Goal: Task Accomplishment & Management: Manage account settings

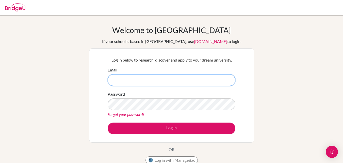
click at [155, 81] on input "Email" at bounding box center [172, 80] width 128 height 12
type input "s"
type input "[EMAIL_ADDRESS][DOMAIN_NAME]"
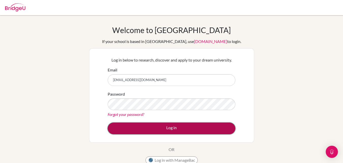
click at [181, 126] on button "Log in" at bounding box center [172, 128] width 128 height 12
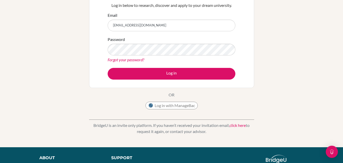
scroll to position [70, 0]
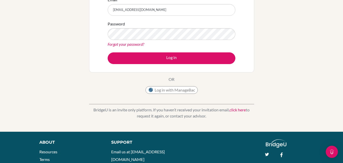
click at [233, 110] on link "click here" at bounding box center [237, 109] width 16 height 5
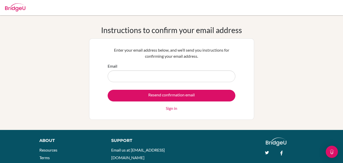
click at [233, 110] on div "Resend confirmation email Sign in" at bounding box center [172, 101] width 128 height 22
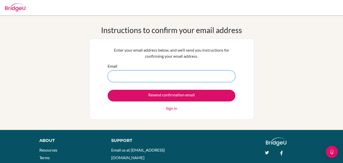
click at [210, 74] on input "Email" at bounding box center [172, 76] width 128 height 12
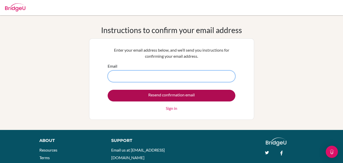
type input "[EMAIL_ADDRESS][DOMAIN_NAME]"
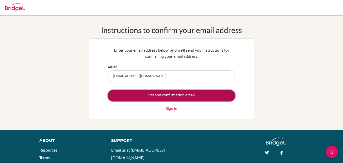
click at [176, 96] on input "Resend confirmation email" at bounding box center [172, 96] width 128 height 12
